Goal: Entertainment & Leisure: Browse casually

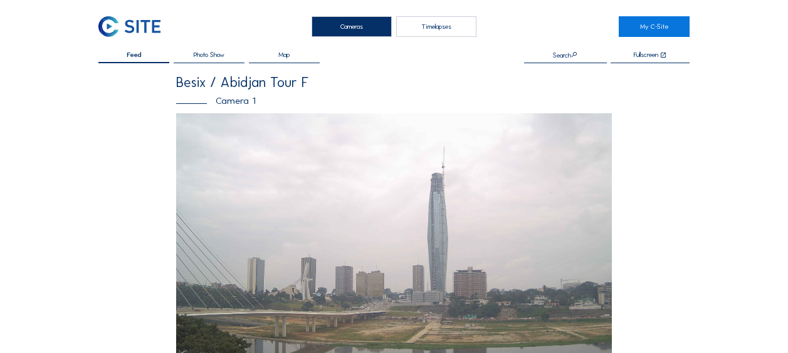
scroll to position [376, 0]
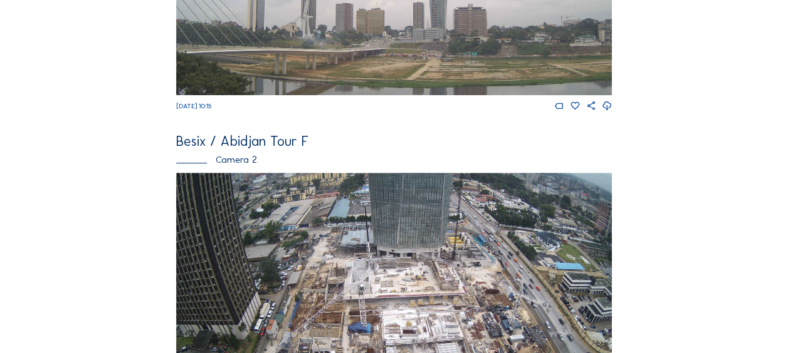
scroll to position [439, 0]
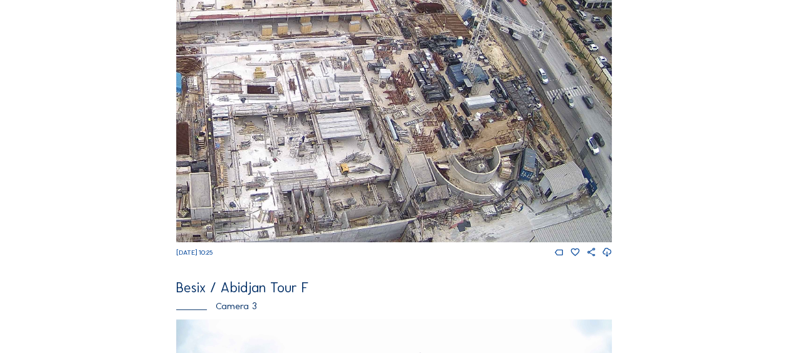
drag, startPoint x: 310, startPoint y: 125, endPoint x: 422, endPoint y: 147, distance: 114.8
click at [422, 147] on img at bounding box center [394, 119] width 436 height 245
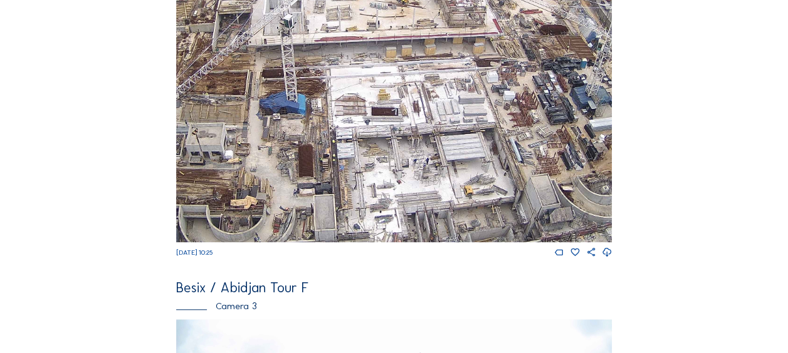
drag, startPoint x: 297, startPoint y: 125, endPoint x: 439, endPoint y: 155, distance: 144.8
click at [439, 155] on img at bounding box center [394, 119] width 436 height 245
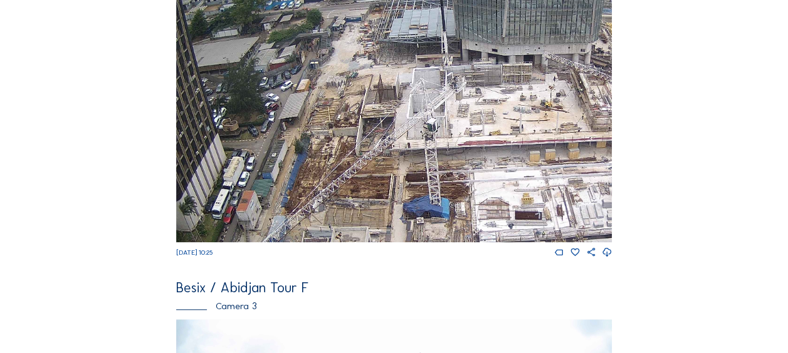
drag, startPoint x: 306, startPoint y: 61, endPoint x: 311, endPoint y: 152, distance: 91.0
click at [311, 152] on img at bounding box center [394, 119] width 436 height 245
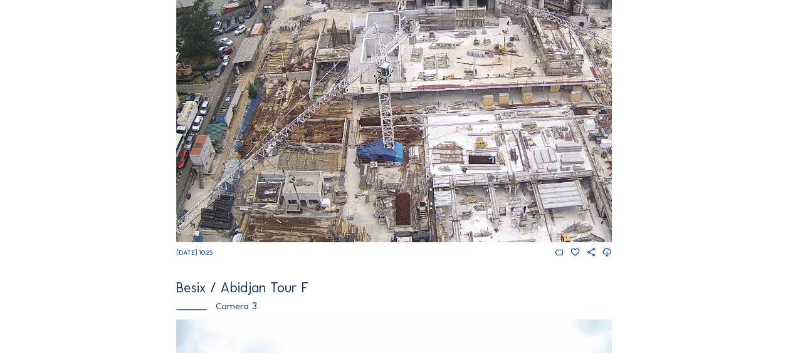
drag, startPoint x: 372, startPoint y: 196, endPoint x: 303, endPoint y: 103, distance: 115.6
click at [272, 51] on img at bounding box center [394, 119] width 436 height 245
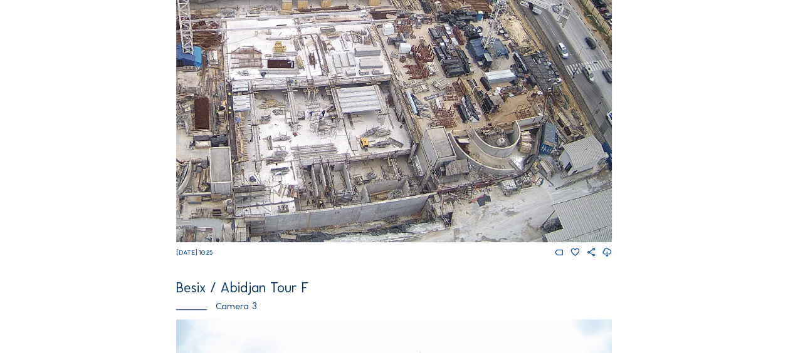
drag, startPoint x: 531, startPoint y: 183, endPoint x: 380, endPoint y: 106, distance: 170.1
click at [383, 102] on img at bounding box center [394, 119] width 436 height 245
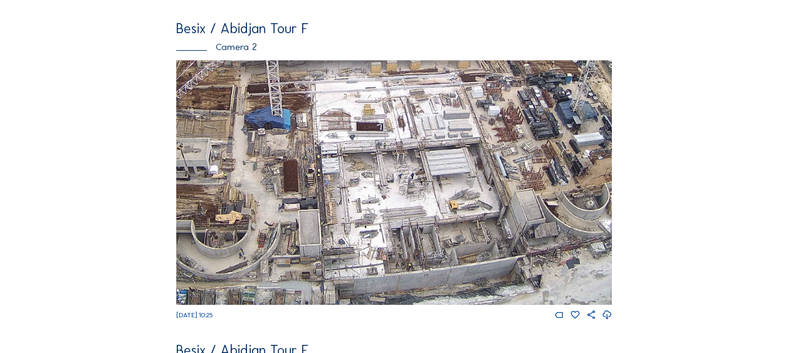
drag, startPoint x: 332, startPoint y: 244, endPoint x: 421, endPoint y: 183, distance: 107.8
click at [421, 183] on img at bounding box center [394, 182] width 436 height 245
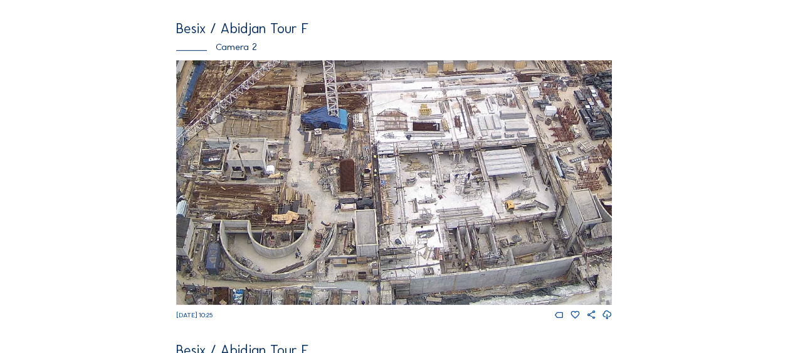
drag, startPoint x: 301, startPoint y: 203, endPoint x: 373, endPoint y: 177, distance: 76.7
click at [373, 177] on img at bounding box center [394, 182] width 436 height 245
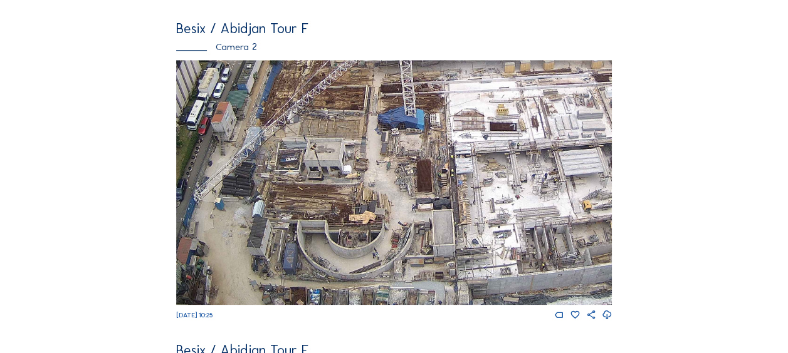
drag, startPoint x: 302, startPoint y: 231, endPoint x: 361, endPoint y: 209, distance: 62.6
click at [361, 209] on img at bounding box center [394, 182] width 436 height 245
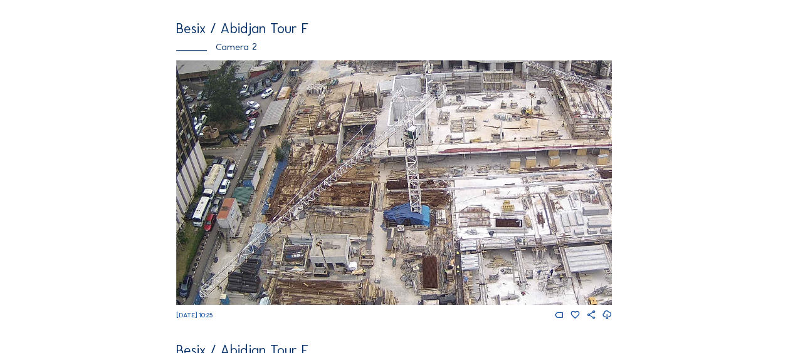
drag, startPoint x: 366, startPoint y: 145, endPoint x: 372, endPoint y: 259, distance: 114.8
click at [372, 259] on img at bounding box center [394, 182] width 436 height 245
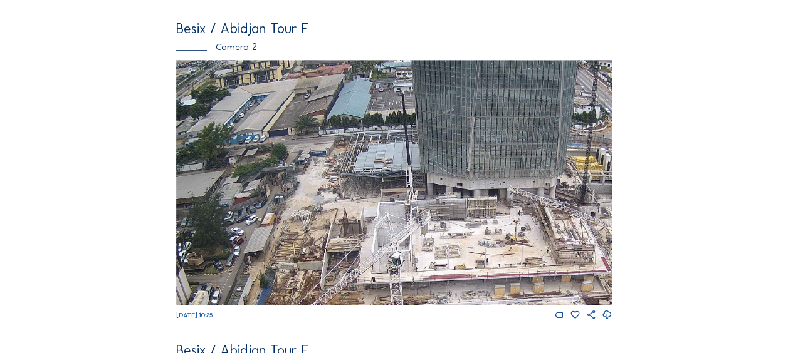
drag, startPoint x: 384, startPoint y: 160, endPoint x: 368, endPoint y: 234, distance: 75.0
click at [368, 246] on img at bounding box center [394, 182] width 436 height 245
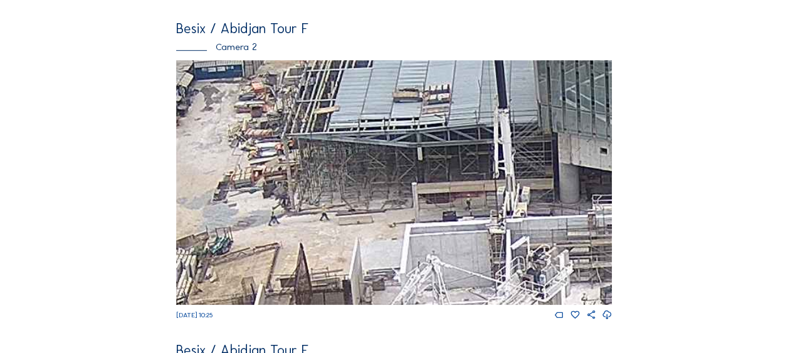
drag, startPoint x: 323, startPoint y: 234, endPoint x: 279, endPoint y: 139, distance: 104.6
click at [279, 139] on img at bounding box center [394, 182] width 436 height 245
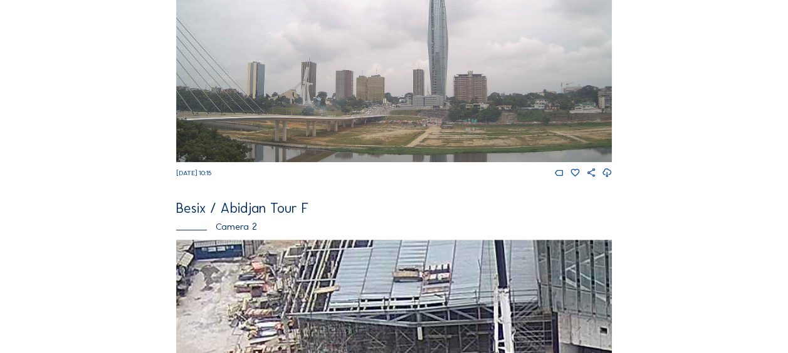
scroll to position [188, 0]
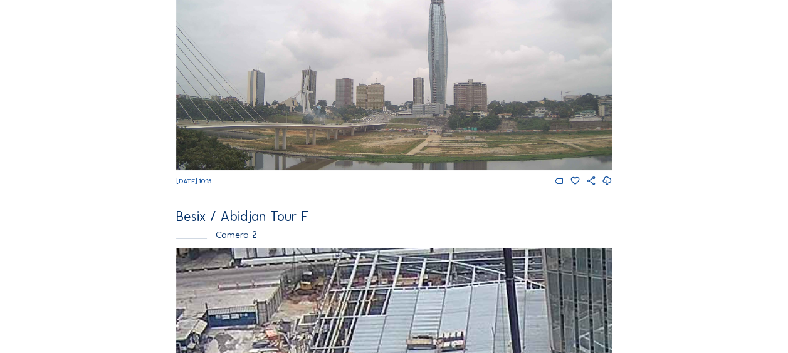
drag, startPoint x: 290, startPoint y: 271, endPoint x: 320, endPoint y: 343, distance: 77.8
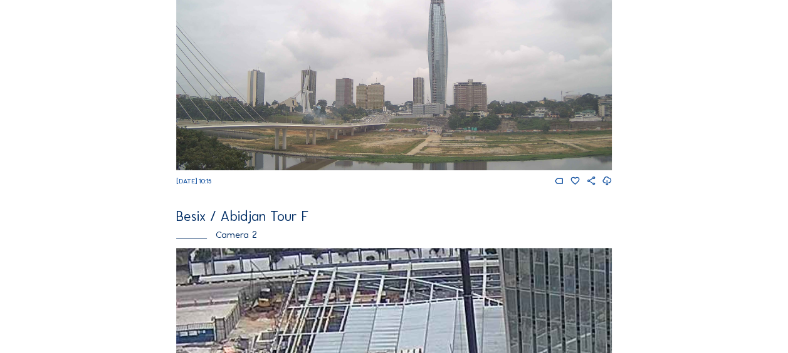
drag, startPoint x: 261, startPoint y: 305, endPoint x: 204, endPoint y: 306, distance: 56.4
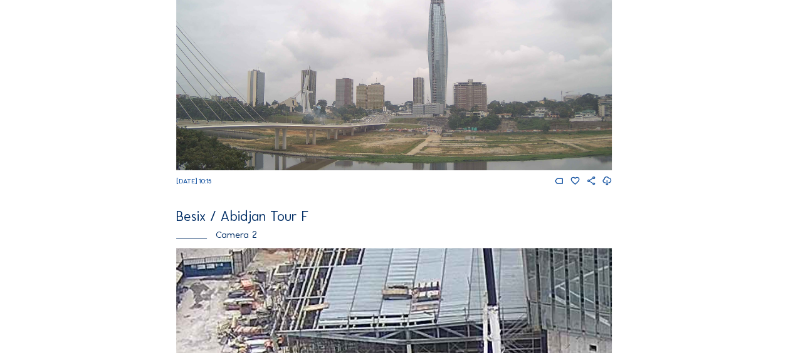
drag, startPoint x: 277, startPoint y: 316, endPoint x: 279, endPoint y: 287, distance: 28.9
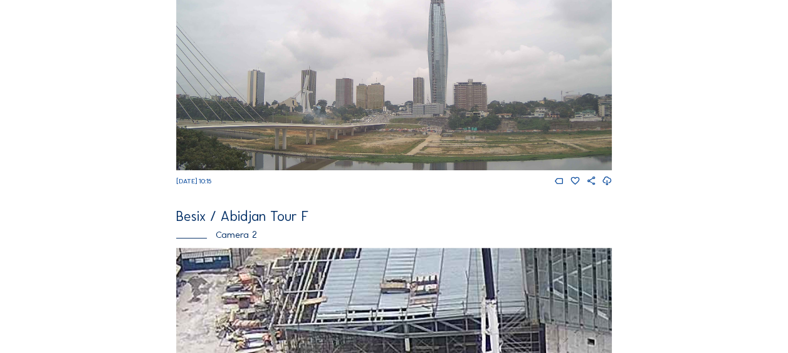
drag, startPoint x: 267, startPoint y: 298, endPoint x: 269, endPoint y: 243, distance: 55.8
click at [269, 243] on div "Besix / Abidjan Tour F Camera 2 [DATE] 10:25" at bounding box center [394, 359] width 436 height 299
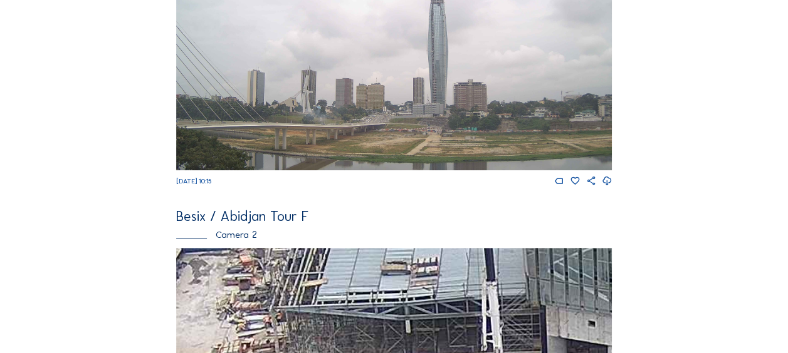
drag, startPoint x: 212, startPoint y: 281, endPoint x: 206, endPoint y: 344, distance: 63.0
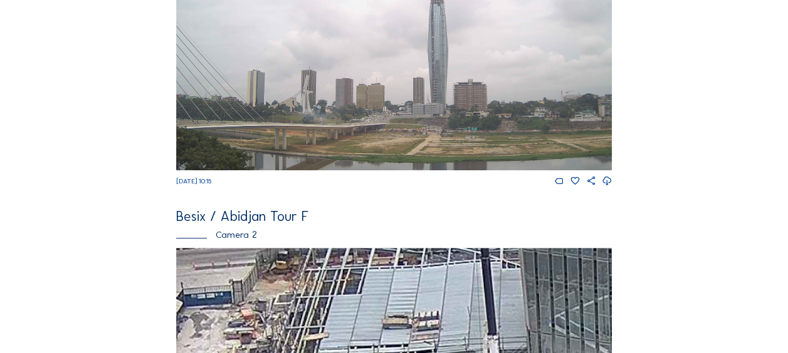
drag, startPoint x: 232, startPoint y: 301, endPoint x: 243, endPoint y: 329, distance: 29.9
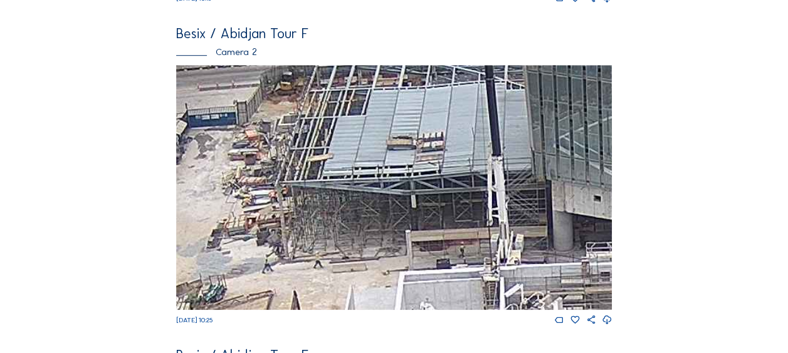
scroll to position [376, 0]
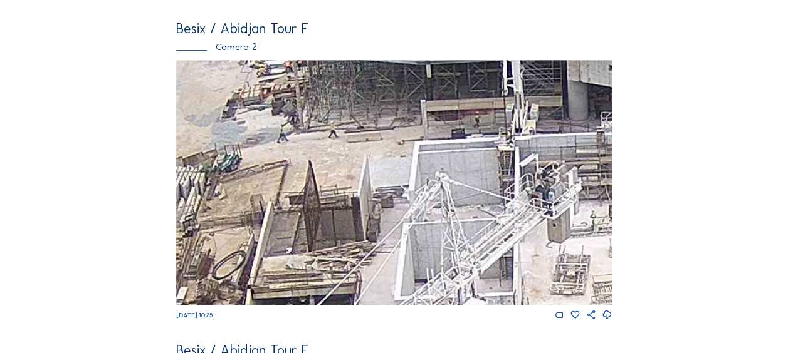
drag, startPoint x: 320, startPoint y: 249, endPoint x: 335, endPoint y: 122, distance: 128.1
click at [335, 122] on img at bounding box center [394, 182] width 436 height 245
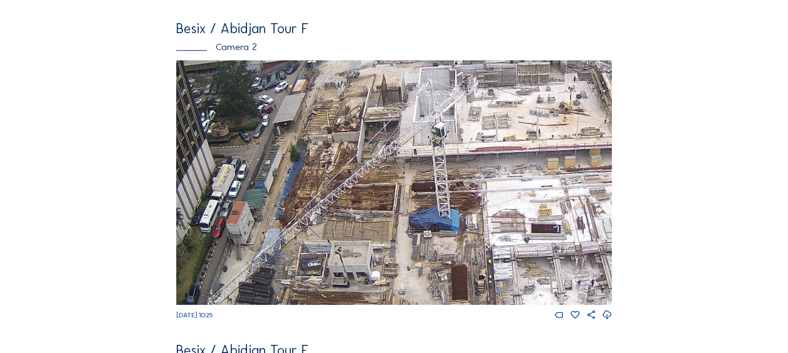
drag, startPoint x: 307, startPoint y: 237, endPoint x: 363, endPoint y: 162, distance: 93.1
click at [360, 160] on img at bounding box center [394, 182] width 436 height 245
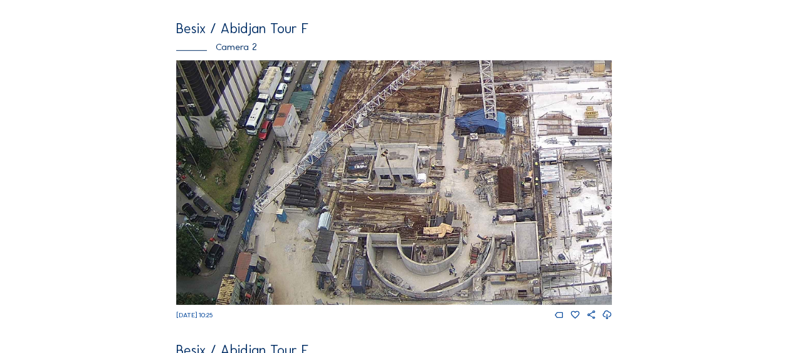
drag, startPoint x: 370, startPoint y: 219, endPoint x: 476, endPoint y: 165, distance: 119.4
click at [456, 144] on img at bounding box center [394, 182] width 436 height 245
